Goal: Task Accomplishment & Management: Use online tool/utility

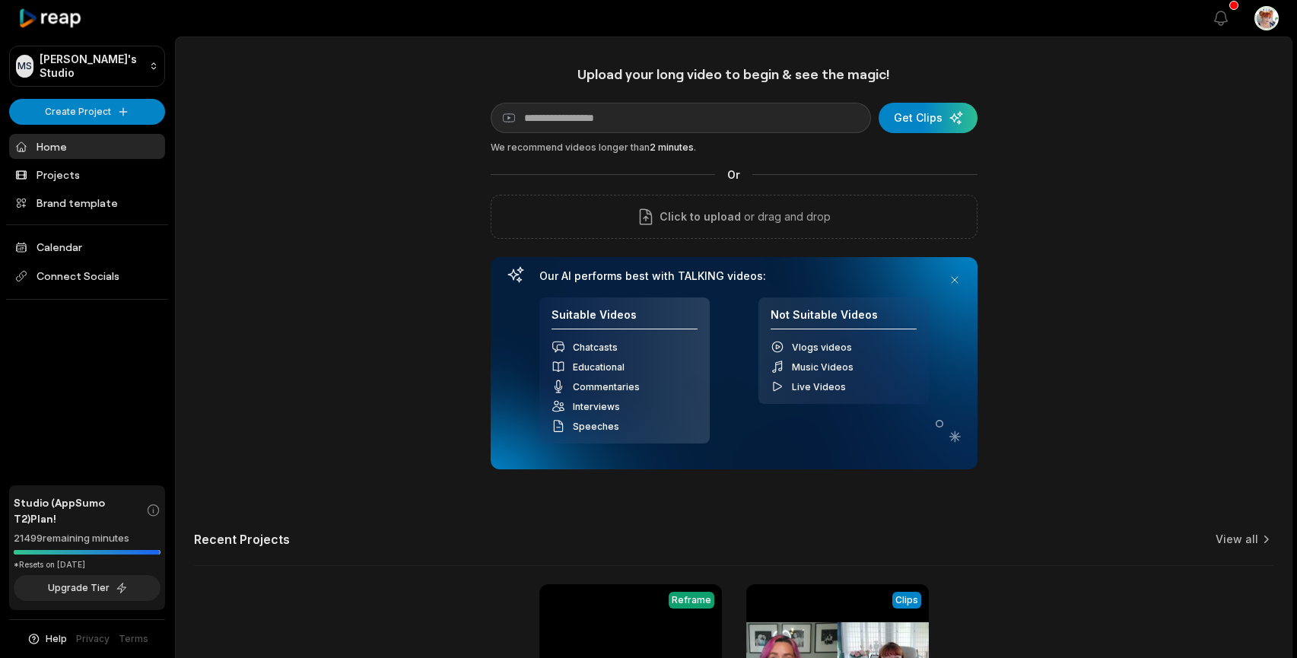
click at [331, 339] on div "Upload your long video to begin & see the magic! YouTube link Get Clips We reco…" at bounding box center [734, 424] width 1116 height 718
click at [83, 150] on link "Home" at bounding box center [87, 146] width 156 height 25
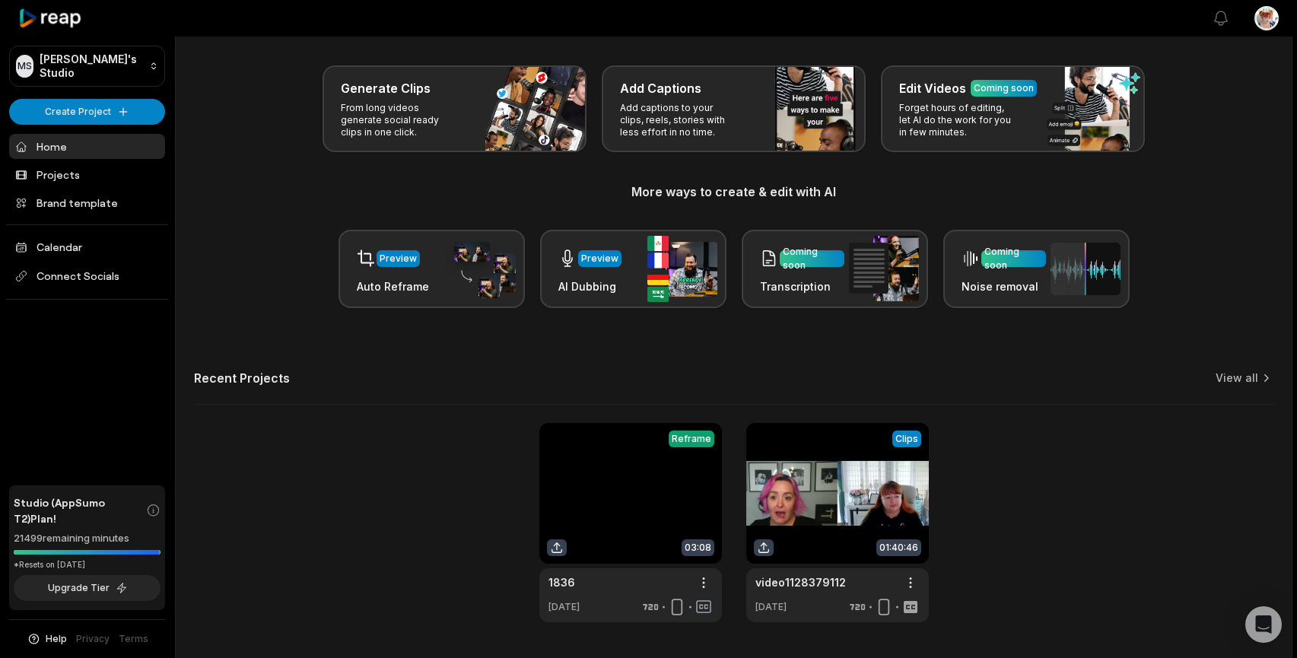
scroll to position [101, 0]
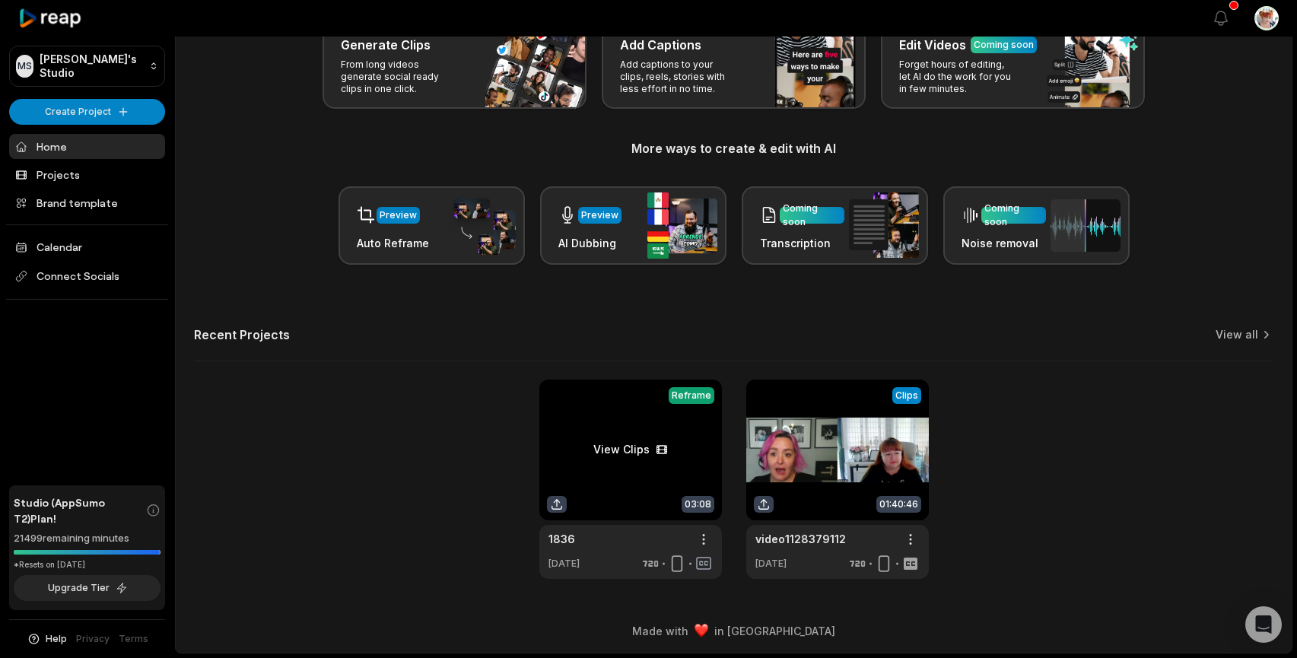
click at [607, 462] on link at bounding box center [630, 478] width 183 height 199
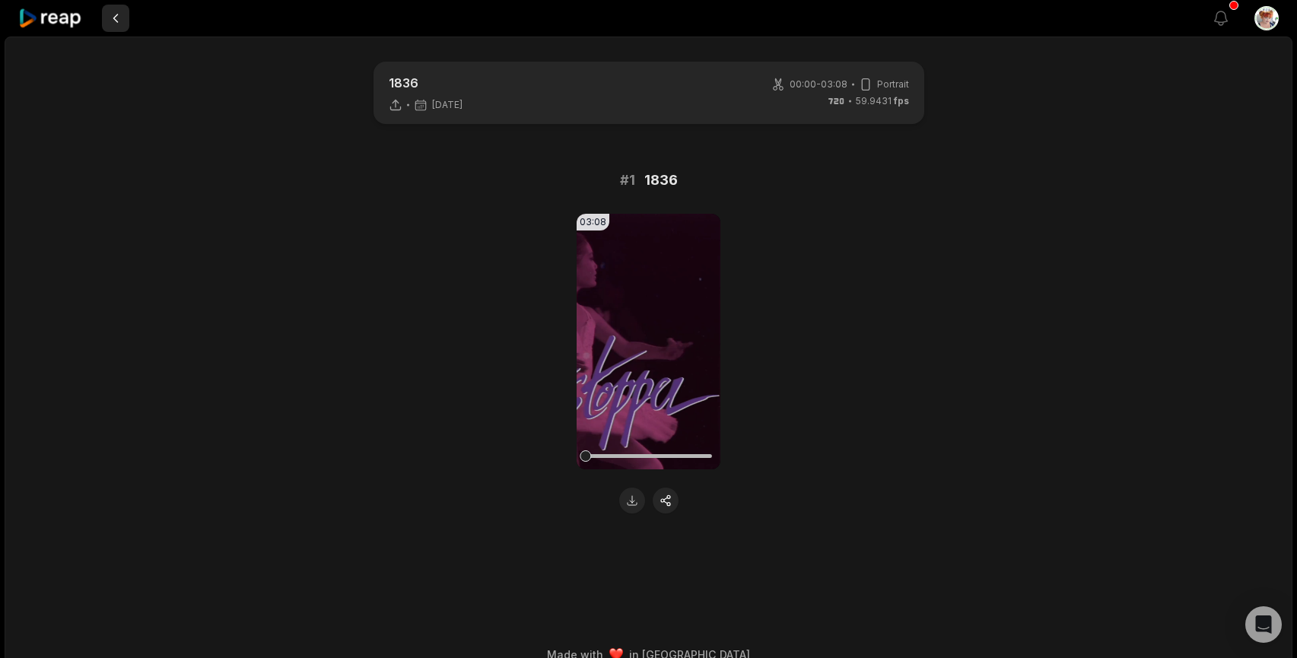
click at [123, 16] on button at bounding box center [115, 18] width 27 height 27
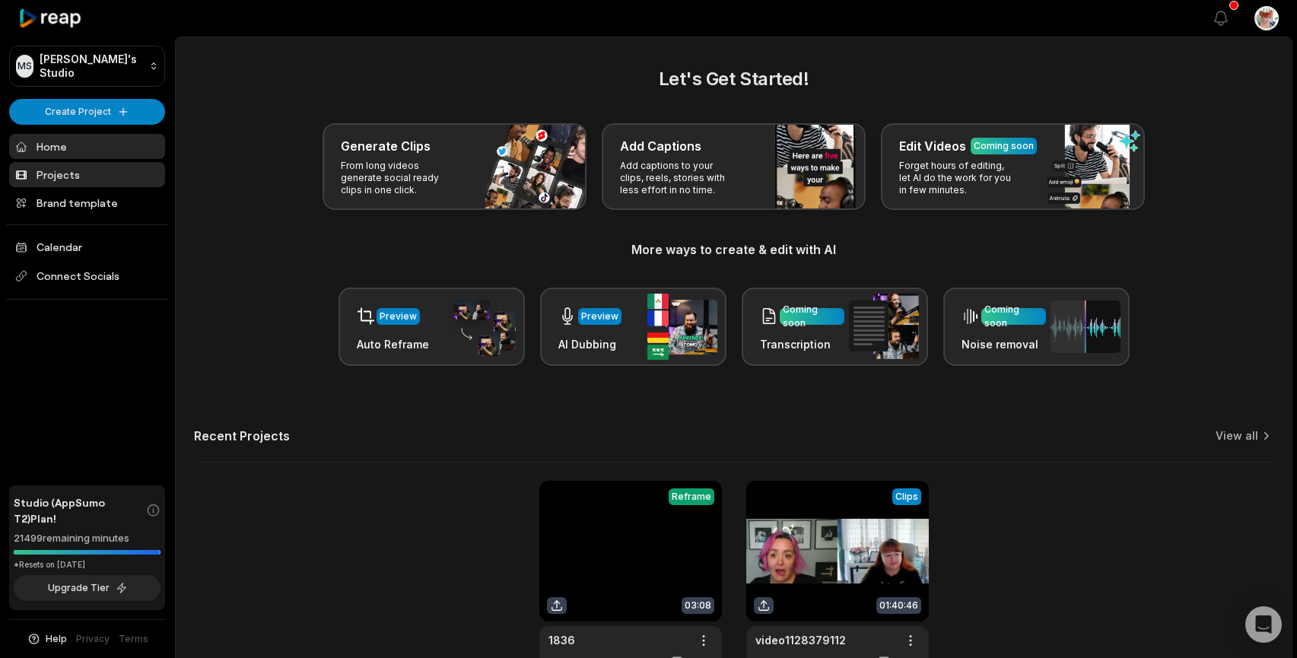
click at [93, 170] on link "Projects" at bounding box center [87, 174] width 156 height 25
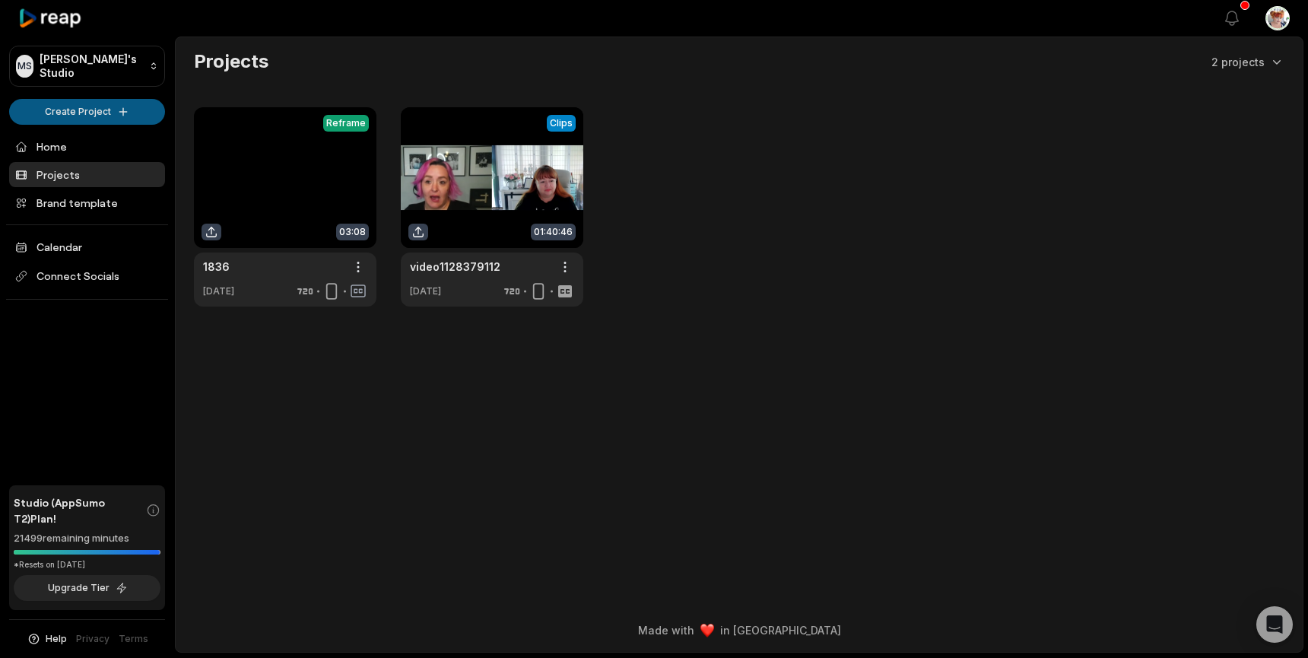
click at [109, 107] on html "MS [PERSON_NAME]'s Studio Create Project Home Projects Brand template Calendar …" at bounding box center [654, 329] width 1308 height 658
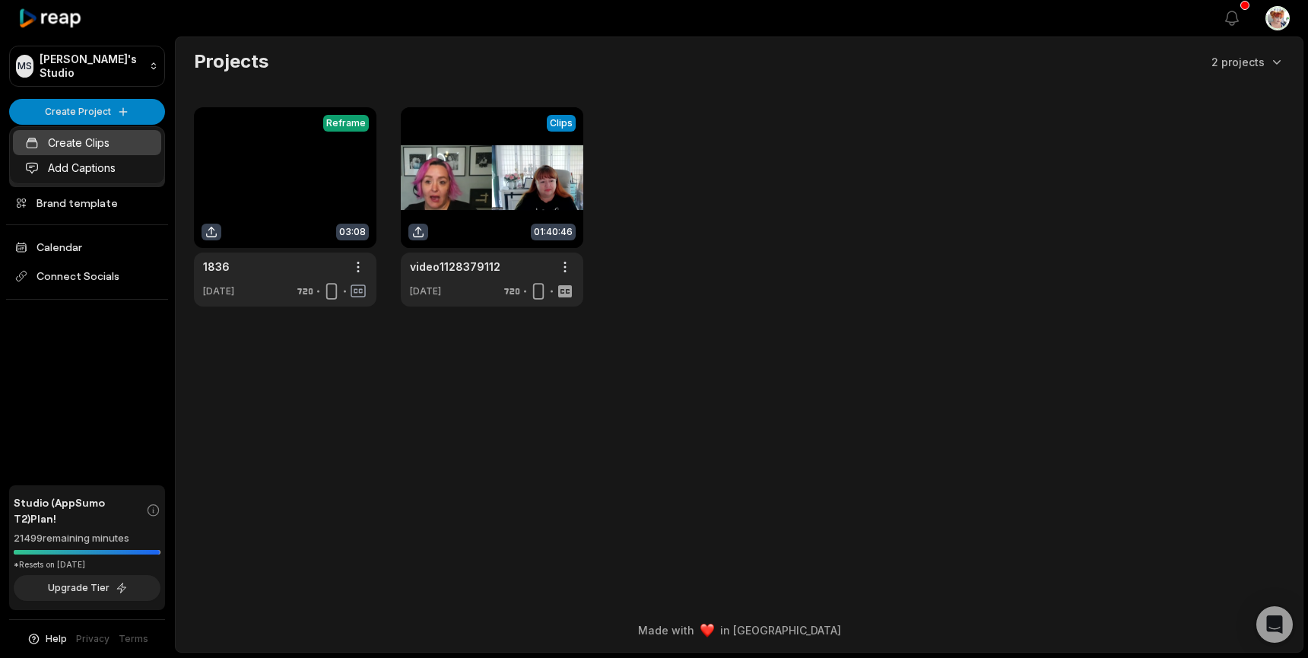
click at [119, 141] on link "Create Clips" at bounding box center [87, 142] width 148 height 25
